Goal: Find specific page/section

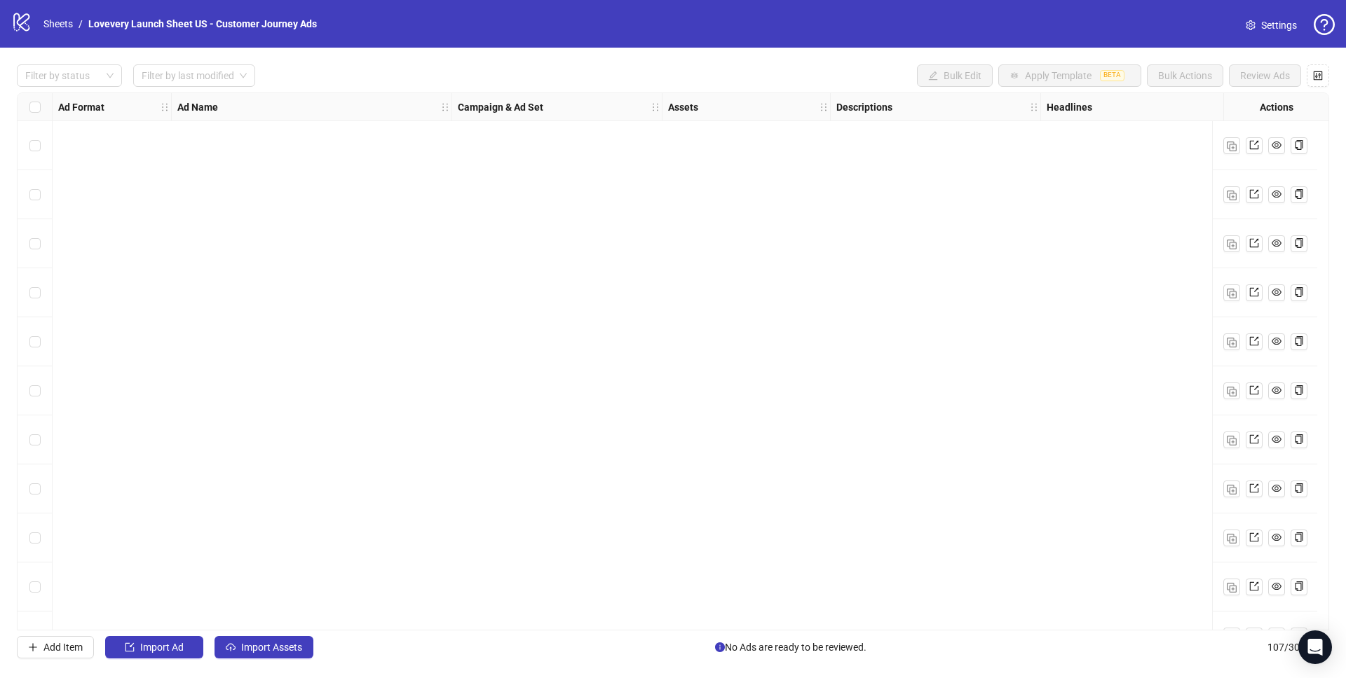
scroll to position [4746, 0]
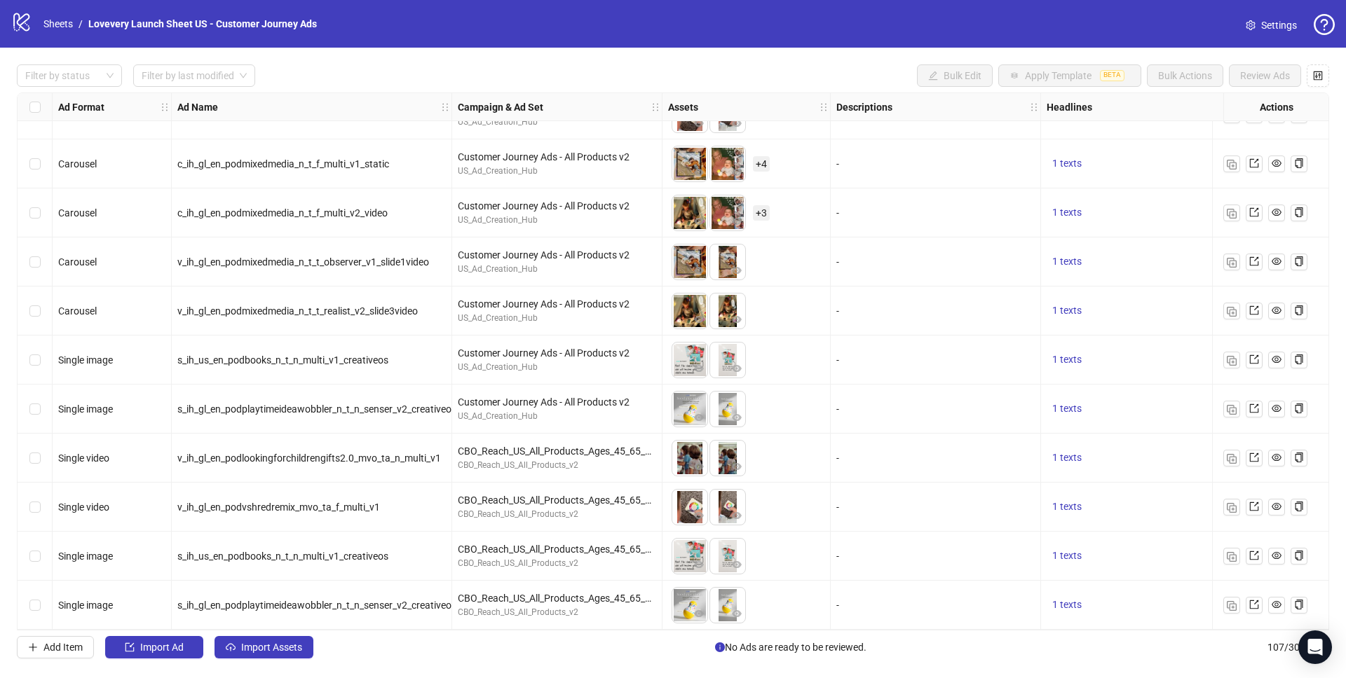
drag, startPoint x: 101, startPoint y: 36, endPoint x: 77, endPoint y: 28, distance: 25.0
click at [101, 36] on div "logo/logo-mobile Sheets / Lovevery Launch Sheet US - Customer Journey Ads" at bounding box center [166, 23] width 311 height 25
click at [64, 26] on link "Sheets" at bounding box center [58, 23] width 35 height 15
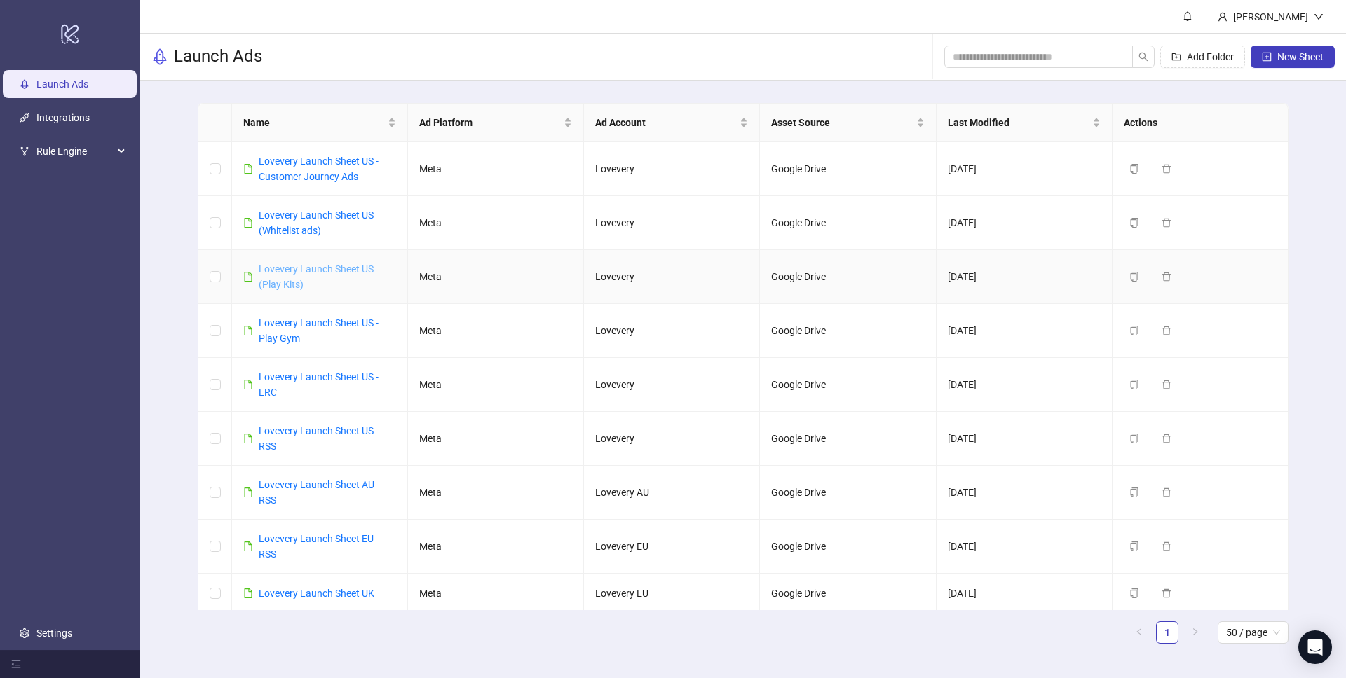
click at [300, 284] on link "Lovevery Launch Sheet US (Play Kits)" at bounding box center [316, 277] width 115 height 27
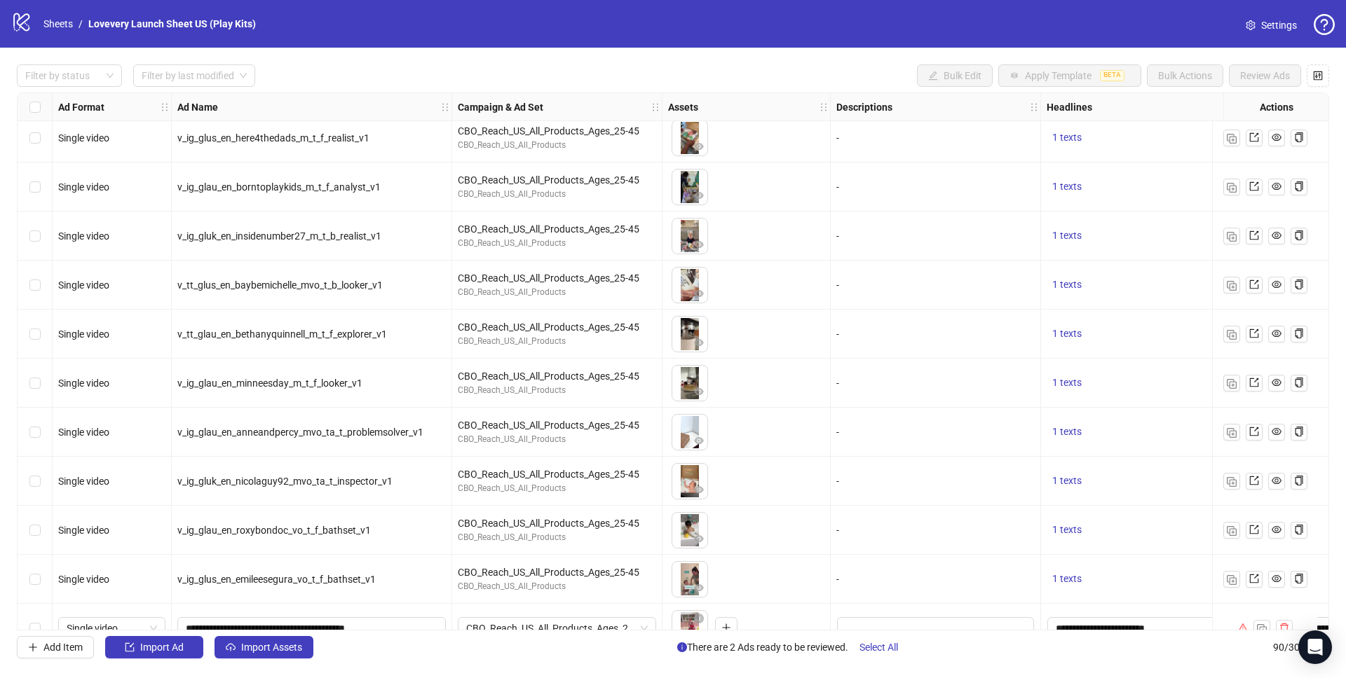
scroll to position [2262, 0]
